Goal: Information Seeking & Learning: Learn about a topic

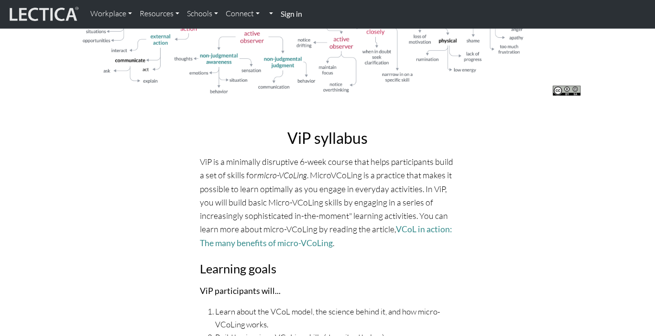
scroll to position [1812, 0]
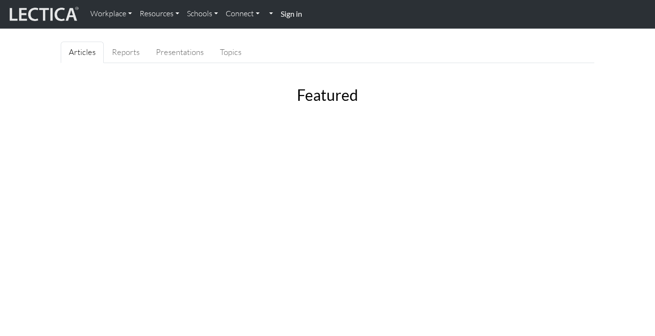
scroll to position [119, 0]
